Goal: Find specific page/section: Find specific page/section

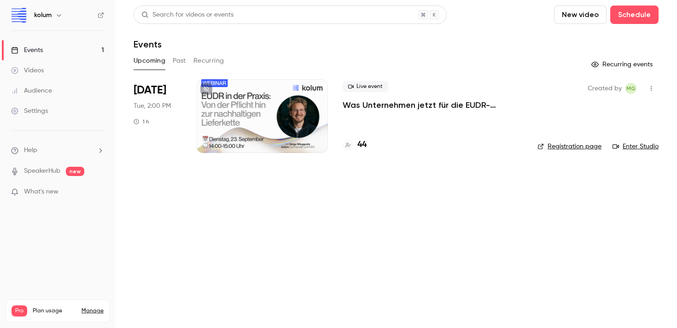
click at [362, 141] on h4 "44" at bounding box center [361, 145] width 9 height 12
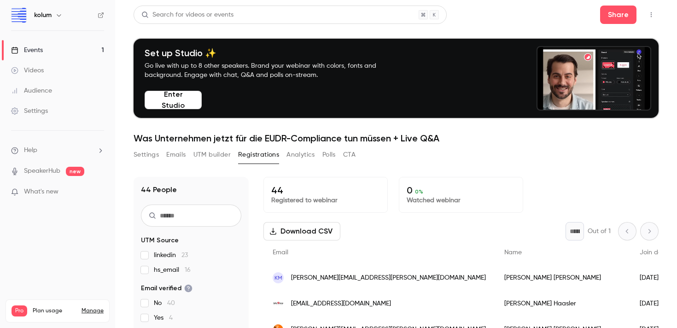
click at [55, 14] on button "button" at bounding box center [58, 15] width 11 height 11
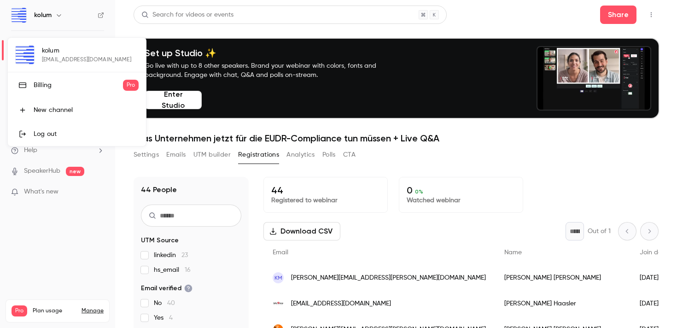
click at [56, 14] on div at bounding box center [338, 164] width 677 height 328
